Goal: Task Accomplishment & Management: Manage account settings

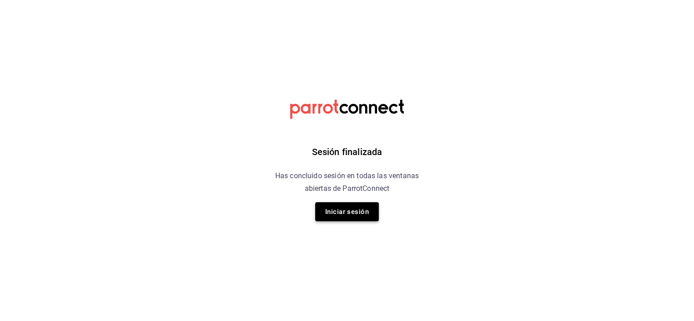
click at [339, 216] on button "Iniciar sesión" at bounding box center [347, 211] width 64 height 19
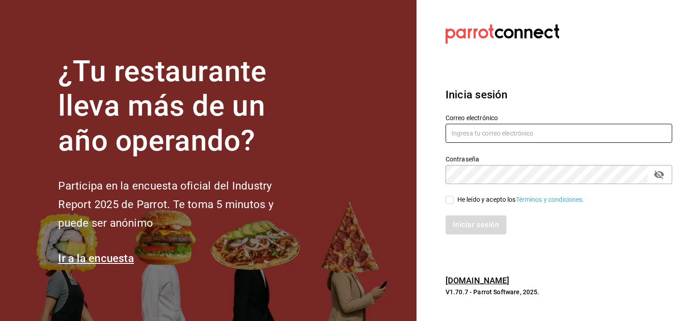
type input "taqueriaelreydereyes@gmail.com"
click at [450, 203] on input "He leído y acepto los Términos y condiciones." at bounding box center [449, 200] width 8 height 8
checkbox input "true"
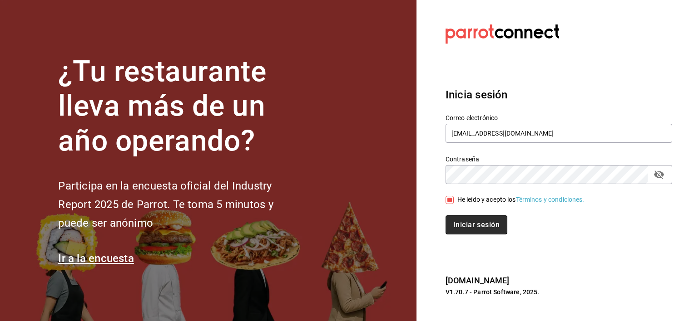
click at [464, 223] on button "Iniciar sesión" at bounding box center [476, 225] width 62 height 19
